Goal: Task Accomplishment & Management: Use online tool/utility

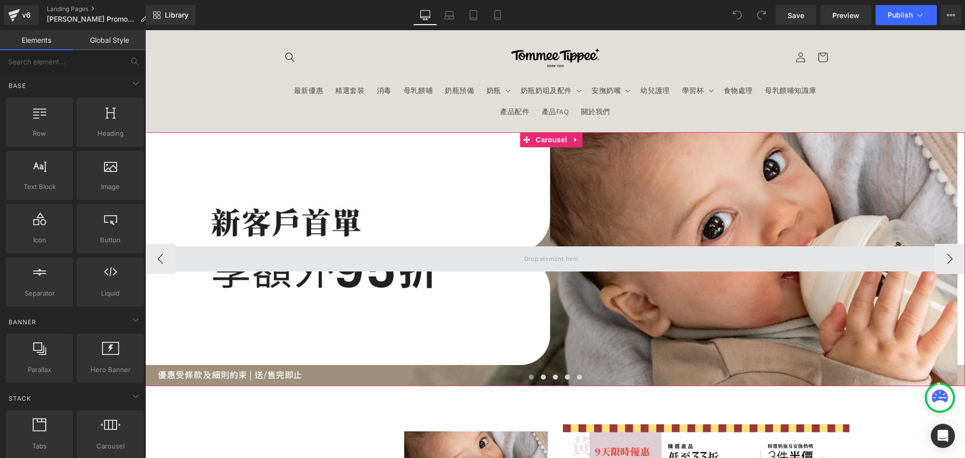
click at [505, 251] on span at bounding box center [551, 258] width 812 height 25
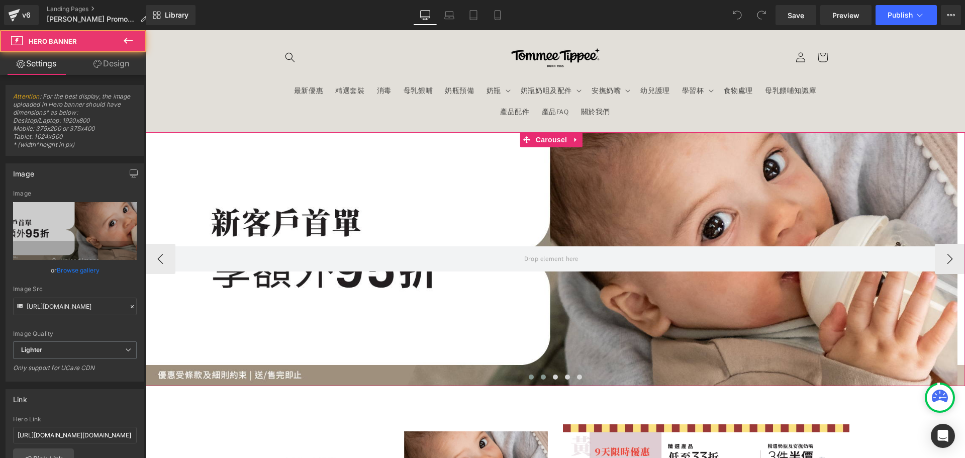
click at [541, 376] on span at bounding box center [543, 376] width 5 height 5
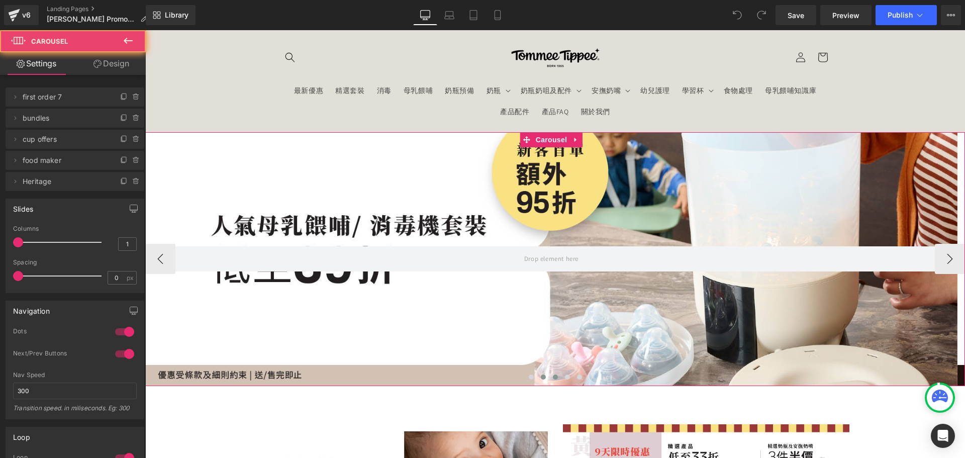
click at [553, 377] on span at bounding box center [555, 376] width 5 height 5
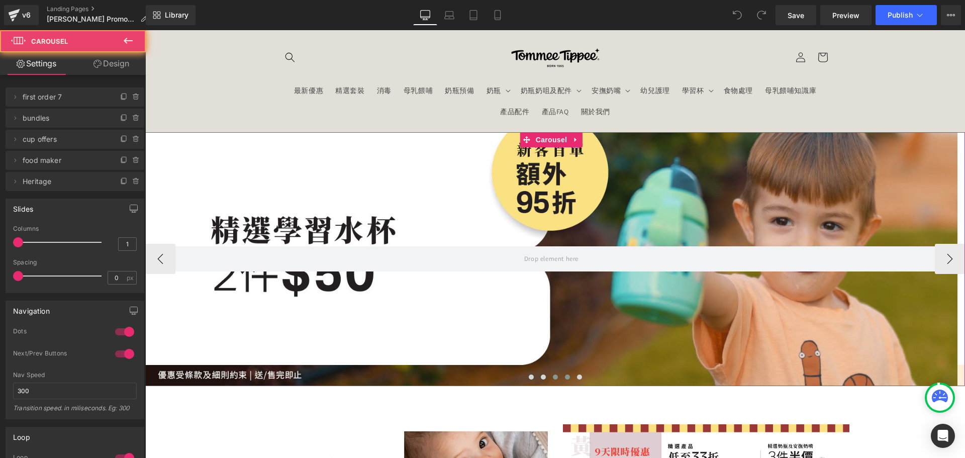
click at [568, 375] on button at bounding box center [567, 377] width 12 height 10
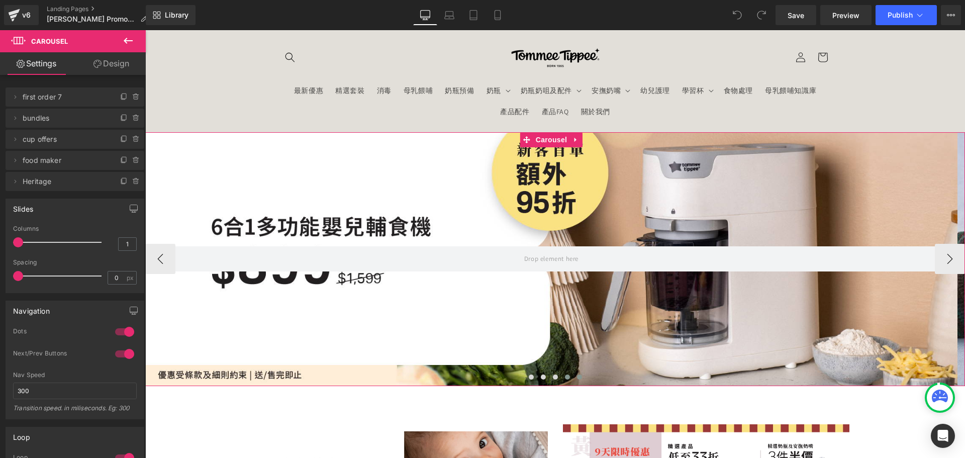
click at [578, 374] on button at bounding box center [579, 377] width 12 height 10
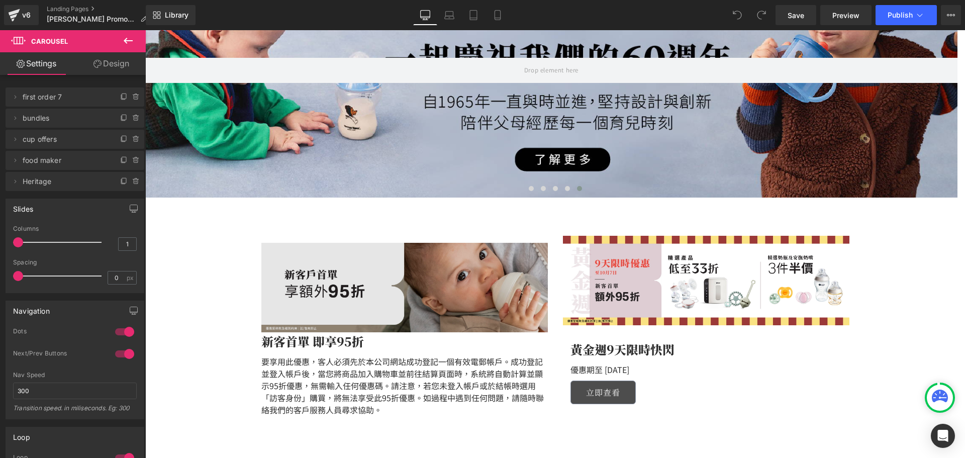
scroll to position [201, 0]
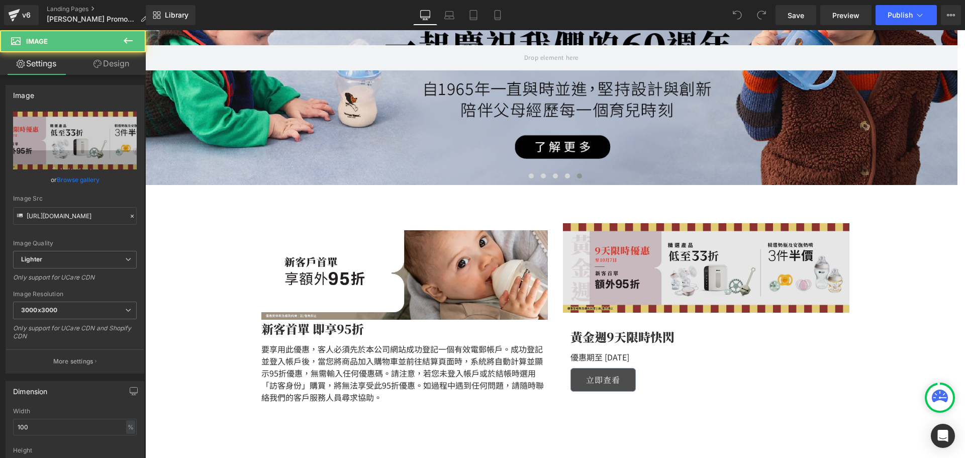
click at [695, 249] on img at bounding box center [706, 267] width 286 height 89
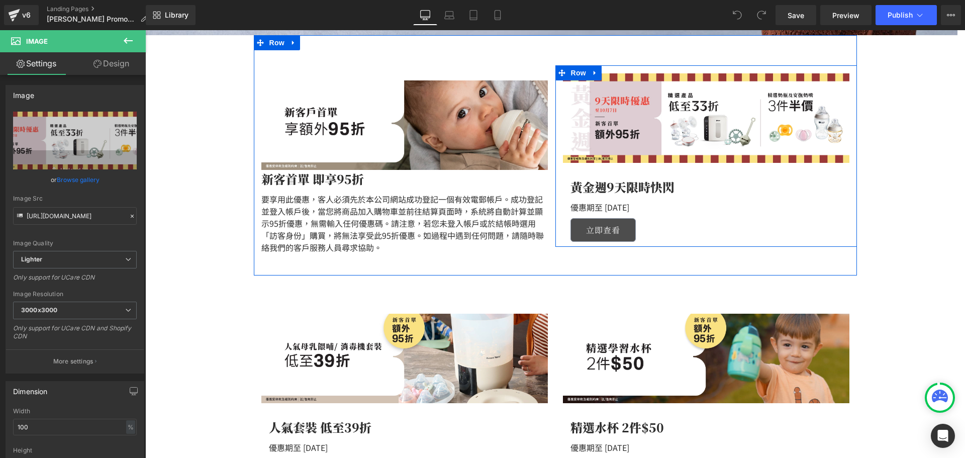
scroll to position [352, 0]
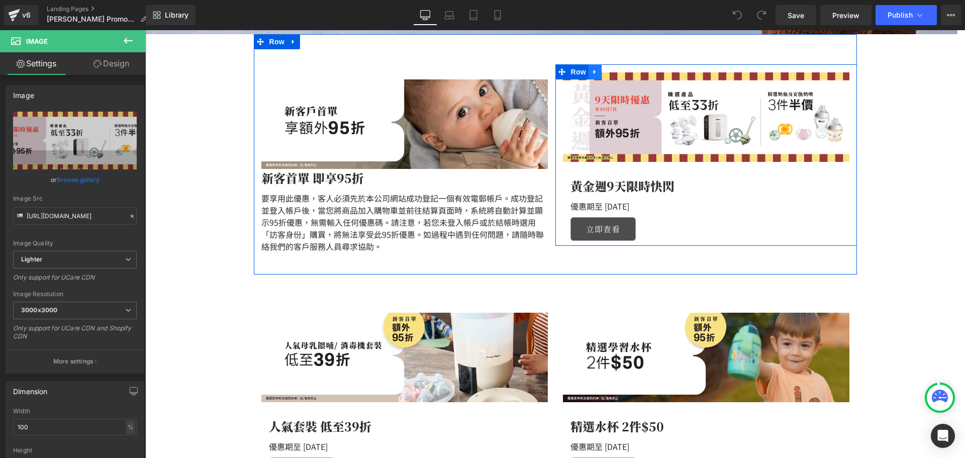
click at [594, 71] on link at bounding box center [594, 71] width 13 height 15
click at [615, 70] on link at bounding box center [621, 71] width 13 height 15
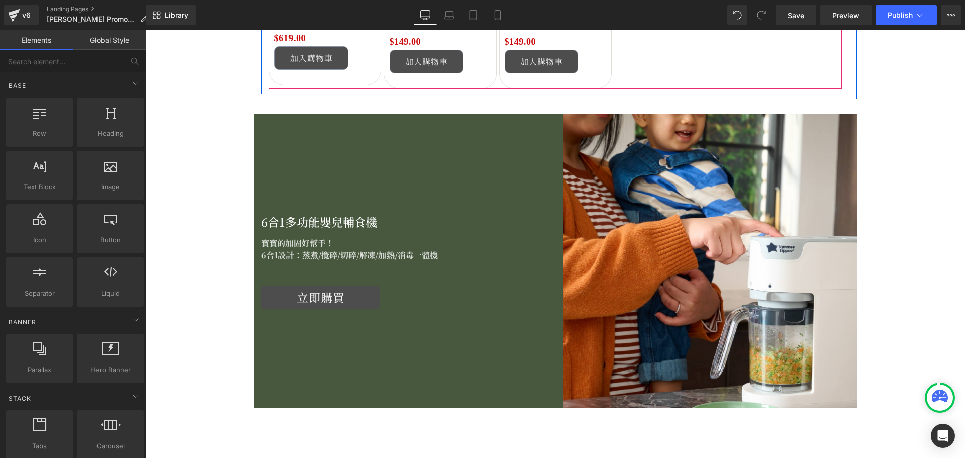
scroll to position [1106, 0]
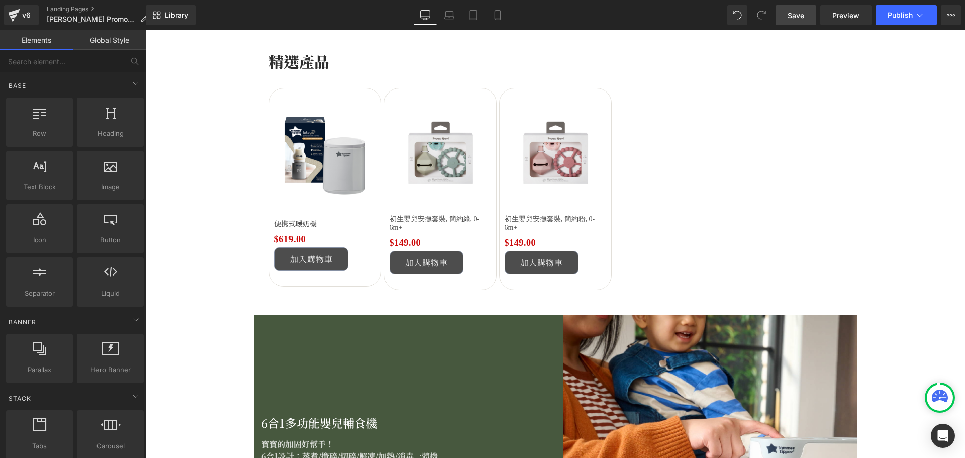
drag, startPoint x: 815, startPoint y: 10, endPoint x: 464, endPoint y: 206, distance: 402.1
click at [815, 10] on link "Save" at bounding box center [795, 15] width 41 height 20
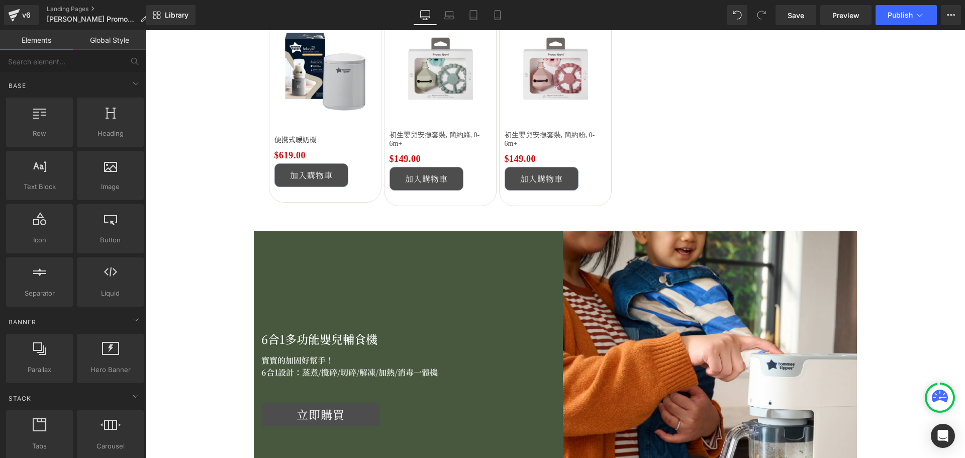
scroll to position [1156, 0]
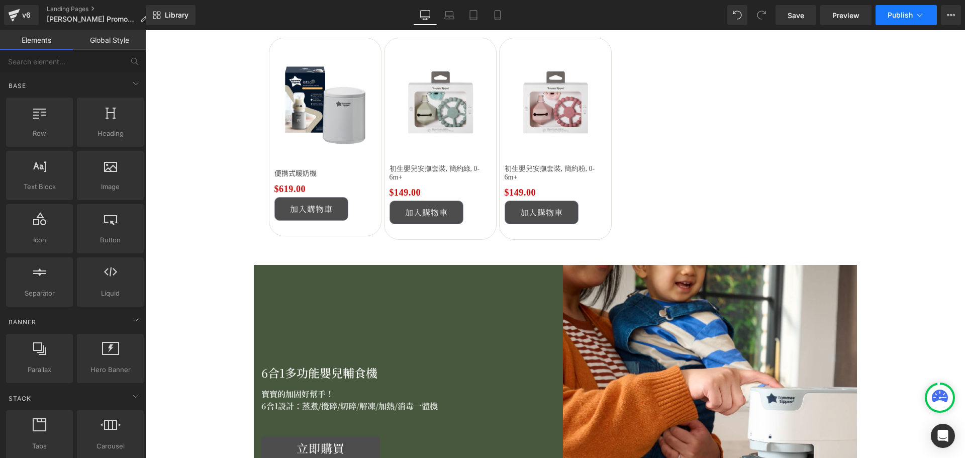
click at [898, 13] on span "Publish" at bounding box center [900, 15] width 25 height 8
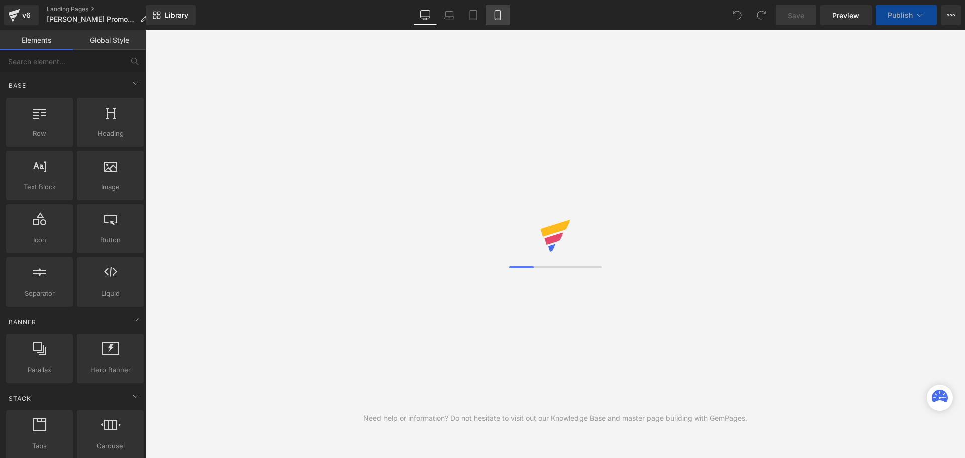
click at [500, 11] on icon at bounding box center [498, 15] width 10 height 10
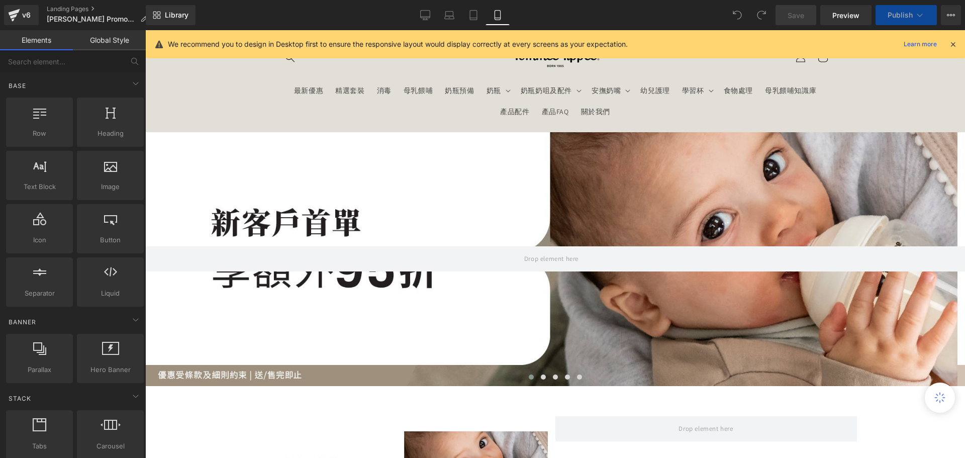
click at [498, 11] on icon at bounding box center [498, 15] width 10 height 10
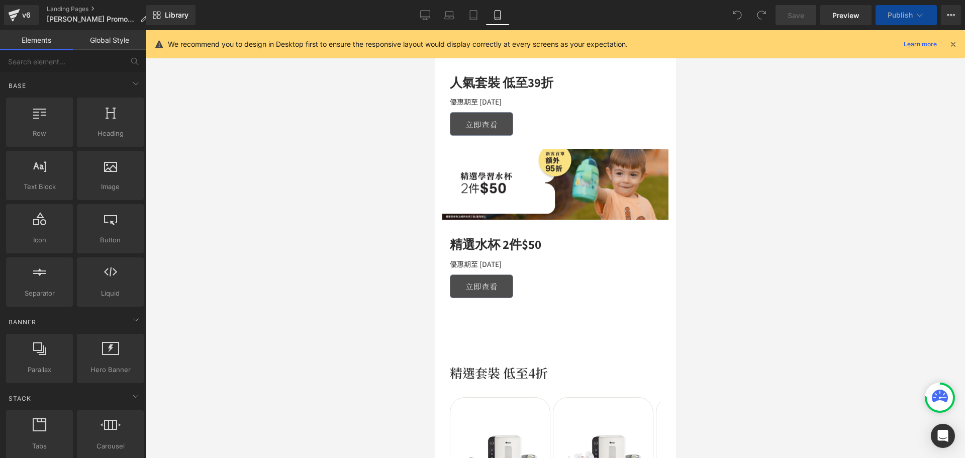
scroll to position [452, 0]
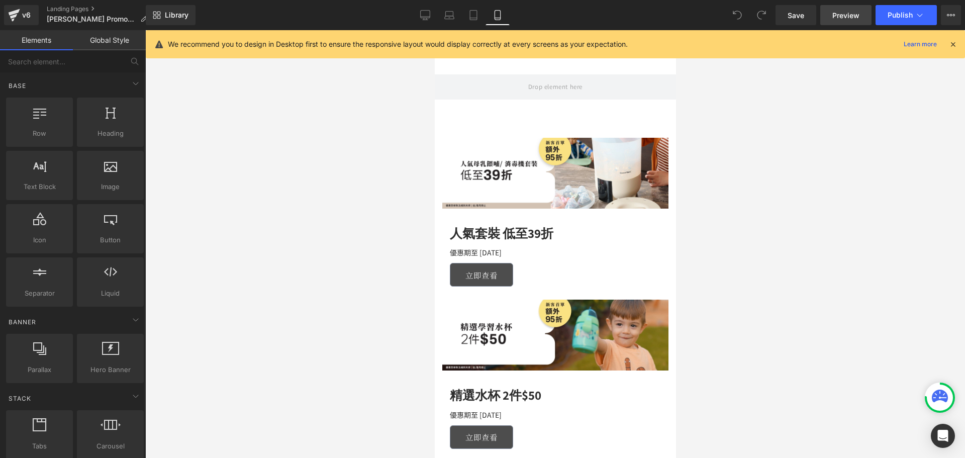
drag, startPoint x: 812, startPoint y: 15, endPoint x: 822, endPoint y: 16, distance: 9.6
click at [812, 15] on link "Save" at bounding box center [795, 15] width 41 height 20
click at [878, 12] on button "Publish" at bounding box center [905, 15] width 61 height 20
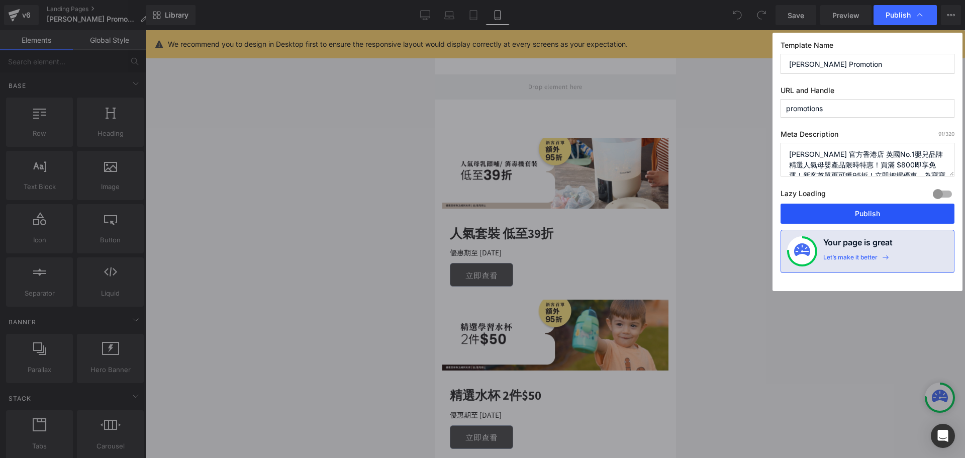
click at [840, 210] on button "Publish" at bounding box center [867, 214] width 174 height 20
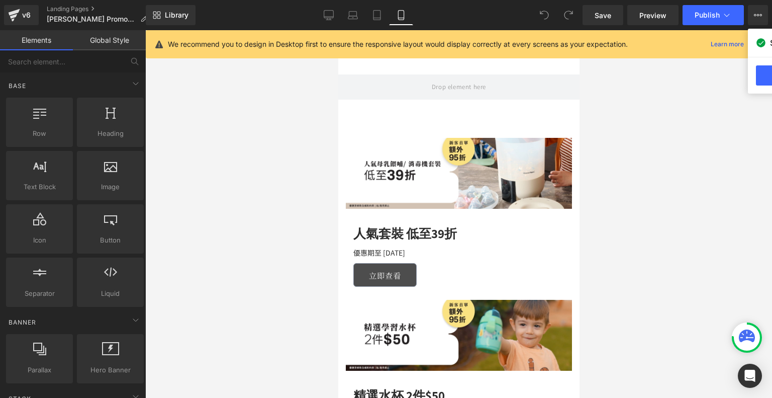
scroll to position [452, 0]
